Goal: Find contact information: Find contact information

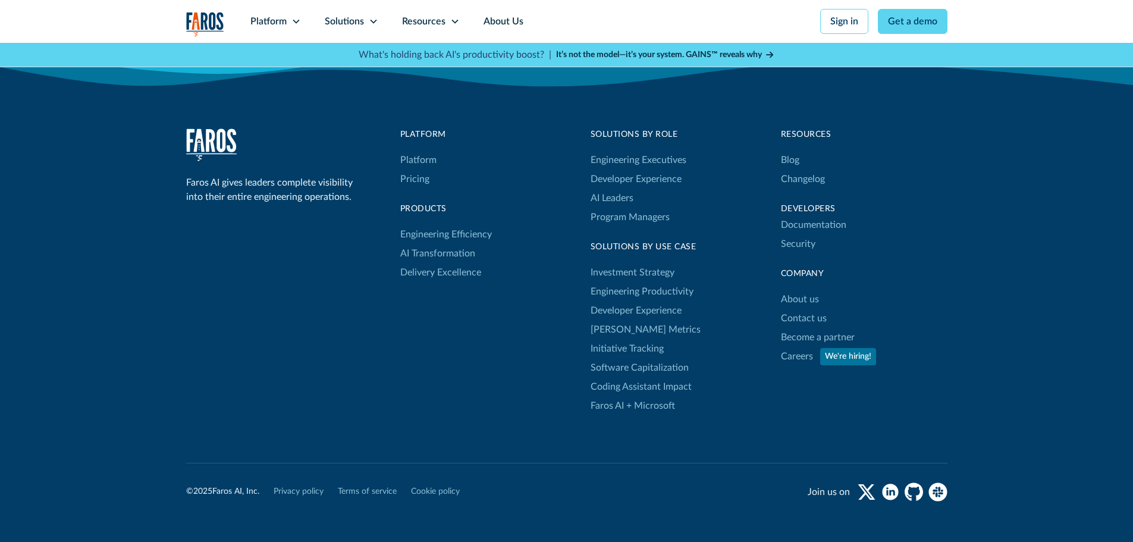
scroll to position [3904, 0]
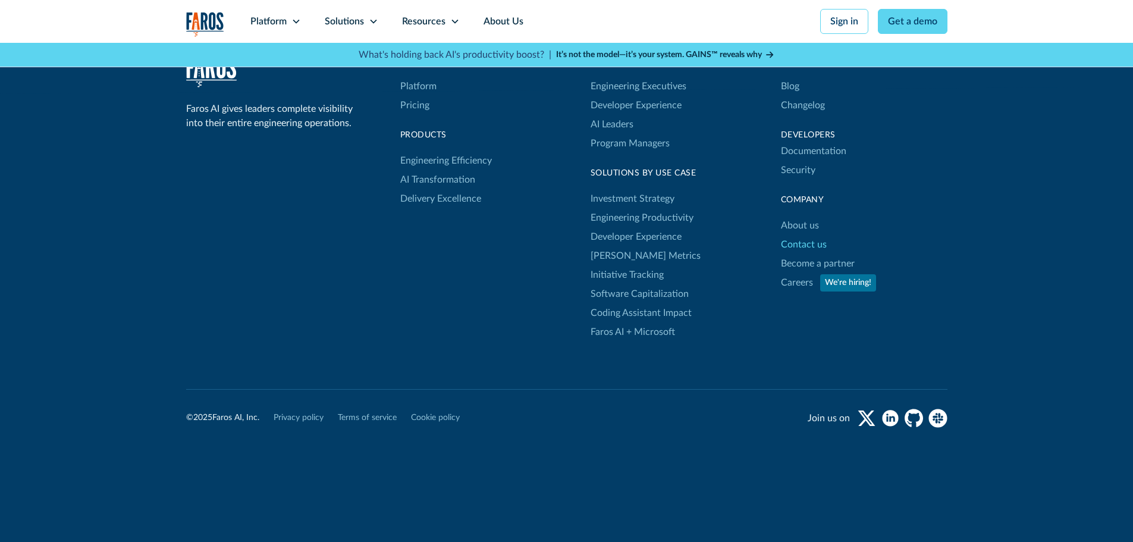
click at [809, 243] on link "Contact us" at bounding box center [804, 244] width 46 height 19
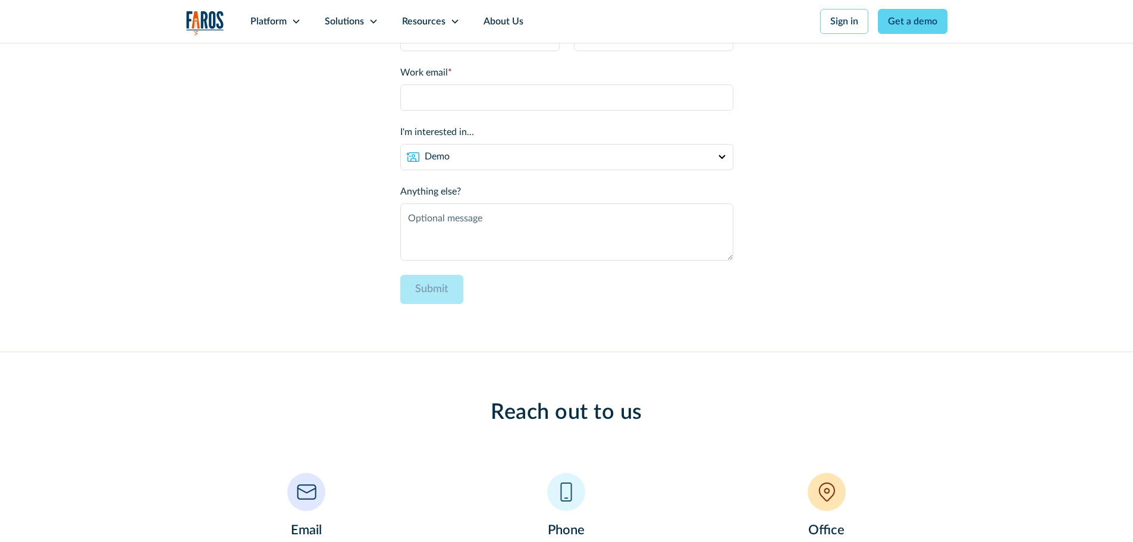
scroll to position [357, 0]
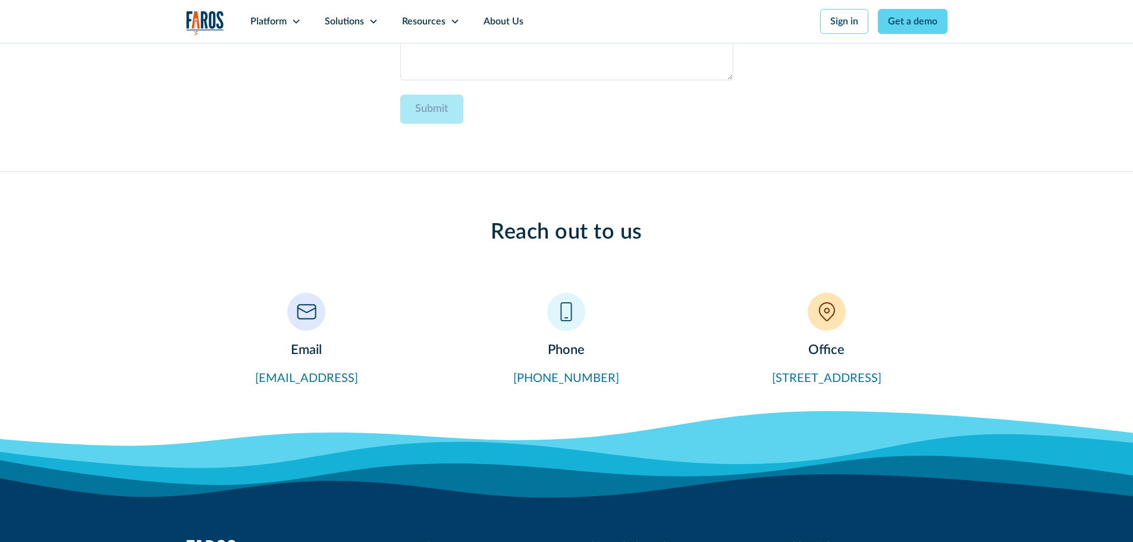
drag, startPoint x: 248, startPoint y: 375, endPoint x: 359, endPoint y: 378, distance: 111.3
click at [359, 378] on div "Email contact@faros.ai" at bounding box center [306, 340] width 241 height 95
copy link "contact@faros.ai"
click at [95, 220] on div "Reach out to us Email contact@faros.ai Phone (415) 715-1817 Office 302 8th Ave,…" at bounding box center [566, 303] width 1133 height 263
